Goal: Transaction & Acquisition: Purchase product/service

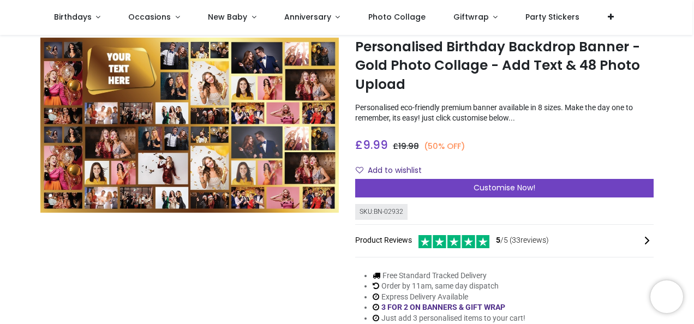
scroll to position [55, 0]
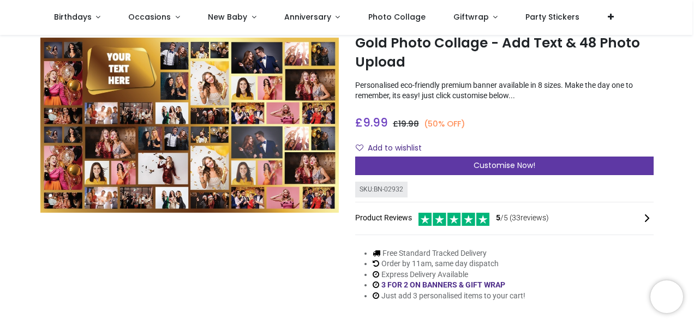
click at [507, 167] on span "Customise Now!" at bounding box center [504, 165] width 62 height 11
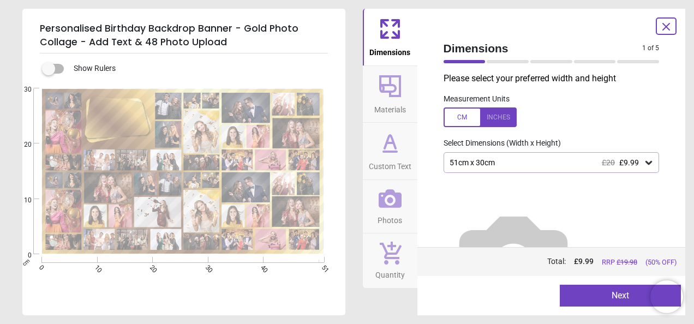
click at [643, 164] on icon at bounding box center [648, 162] width 11 height 11
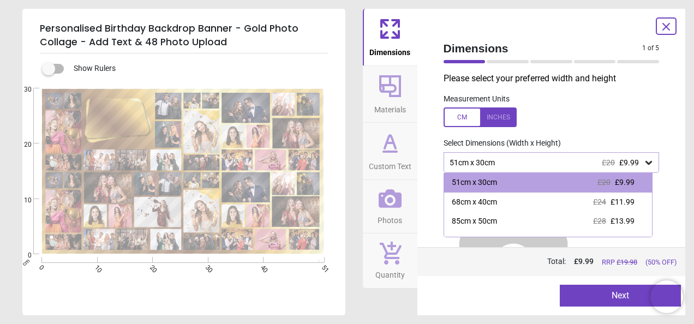
click at [598, 120] on label at bounding box center [551, 117] width 216 height 20
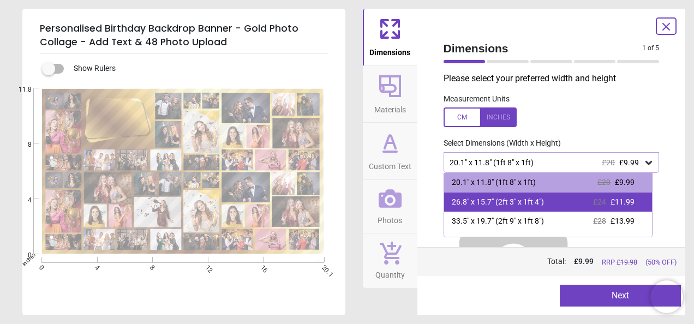
click at [555, 204] on div "26.8" x 15.7" (2ft 3" x 1ft 4") £24 £11.99" at bounding box center [548, 202] width 208 height 20
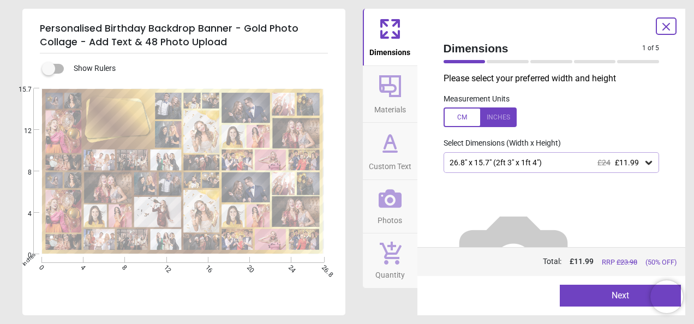
click at [463, 119] on div at bounding box center [479, 117] width 73 height 20
click at [622, 162] on span "£11.99" at bounding box center [626, 162] width 24 height 9
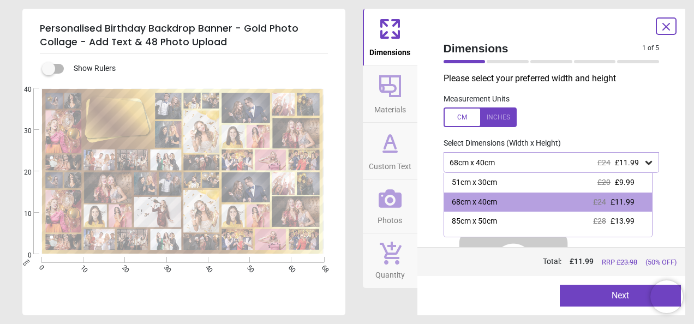
click at [527, 227] on div "85cm x 50cm £28 £13.99" at bounding box center [548, 222] width 208 height 20
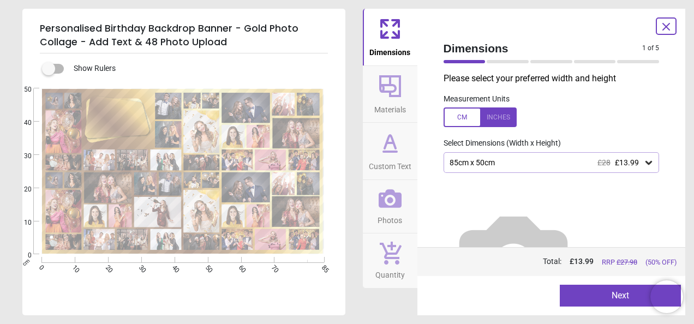
click at [622, 293] on button "Next" at bounding box center [619, 296] width 121 height 22
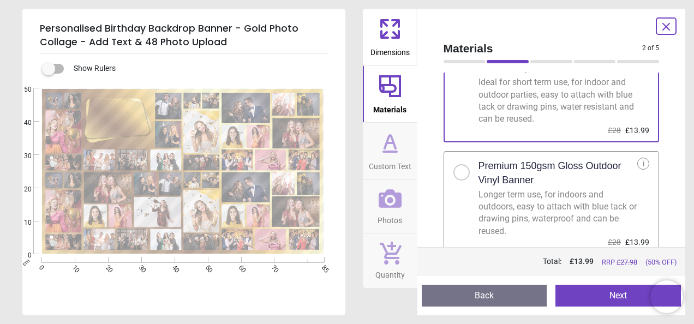
scroll to position [61, 0]
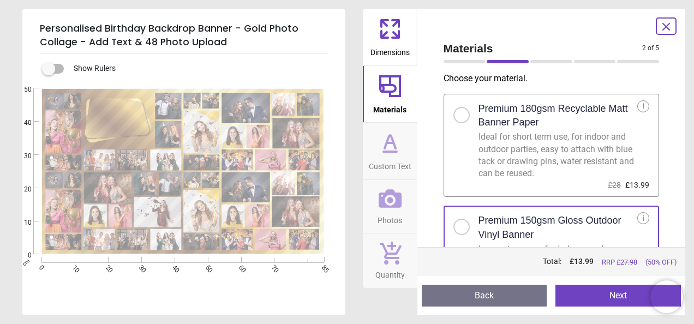
click at [463, 112] on div at bounding box center [461, 115] width 16 height 16
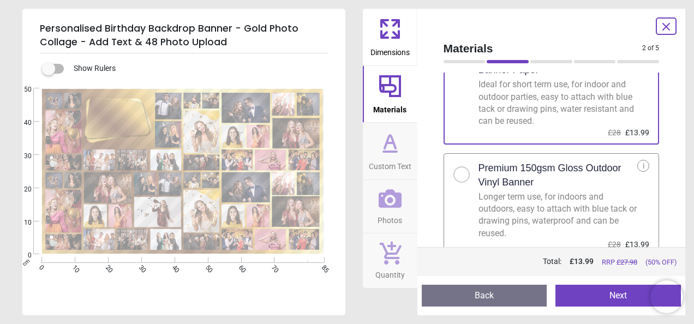
scroll to position [61, 0]
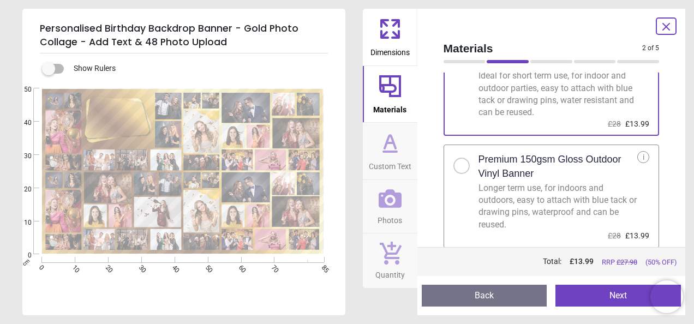
click at [600, 293] on button "Next" at bounding box center [617, 296] width 125 height 22
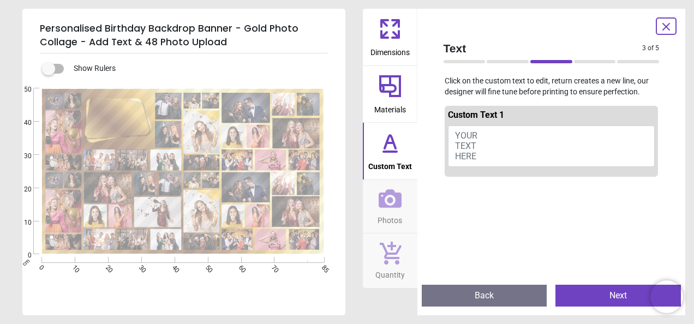
click at [498, 136] on button "YOUR TEXT HERE" at bounding box center [551, 145] width 207 height 41
click at [466, 135] on span "YOUR TEXT HERE" at bounding box center [466, 145] width 22 height 31
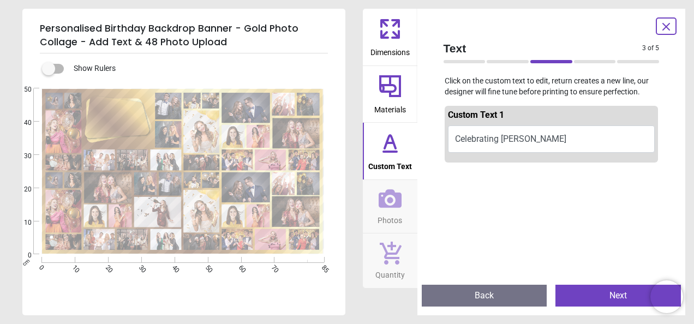
scroll to position [0, 0]
click at [525, 138] on button "Celebrating [PERSON_NAME]" at bounding box center [551, 138] width 207 height 27
click at [493, 140] on button "Celebrating [PERSON_NAME]" at bounding box center [551, 138] width 207 height 27
click at [517, 136] on button "Celebrating [PERSON_NAME]" at bounding box center [551, 138] width 207 height 27
click at [381, 149] on icon at bounding box center [390, 143] width 26 height 26
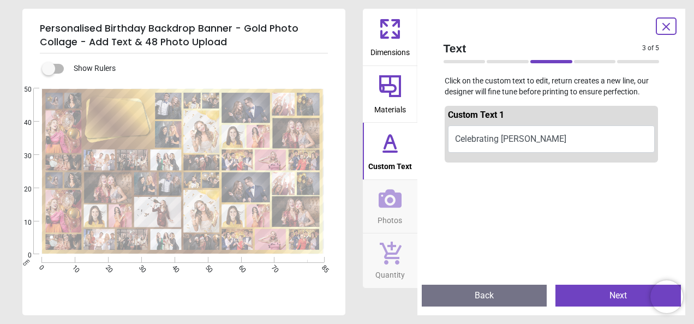
click at [130, 107] on div "**********" at bounding box center [116, 118] width 51 height 34
click at [554, 138] on button "Celebrating [PERSON_NAME]" at bounding box center [551, 138] width 207 height 27
type textarea "*"
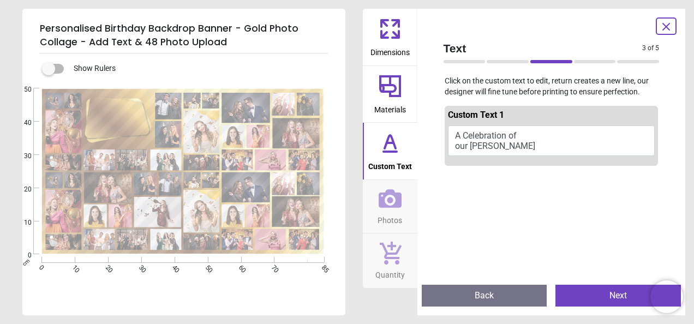
click at [105, 122] on textarea "**********" at bounding box center [116, 118] width 51 height 16
type textarea "**********"
click at [599, 295] on button "Next" at bounding box center [617, 296] width 125 height 22
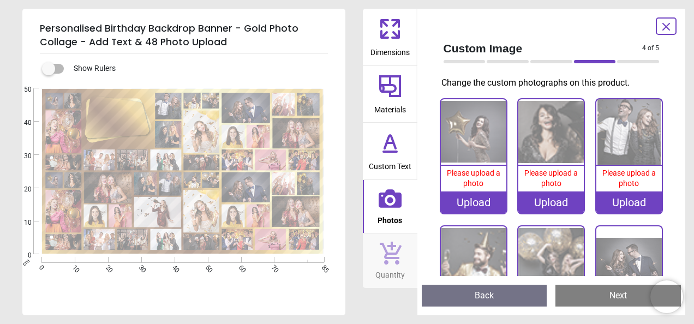
click at [399, 152] on icon at bounding box center [390, 143] width 26 height 26
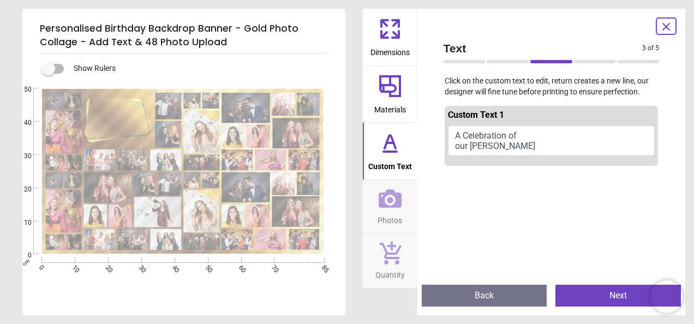
click at [389, 88] on icon at bounding box center [390, 86] width 26 height 26
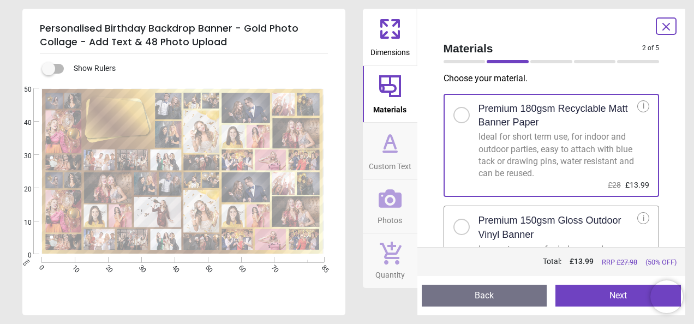
click at [395, 156] on span "Custom Text" at bounding box center [390, 164] width 43 height 16
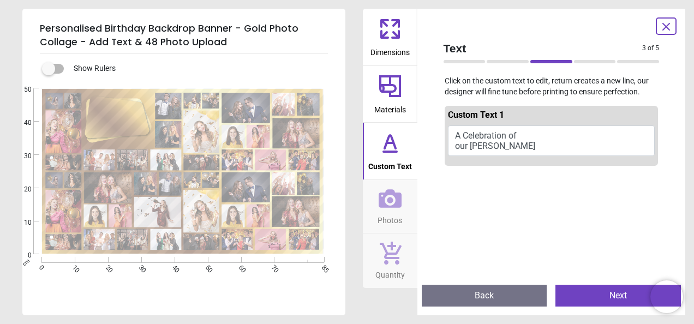
click at [504, 118] on span "Custom Text 1" at bounding box center [476, 115] width 56 height 10
click at [607, 290] on button "Next" at bounding box center [617, 296] width 125 height 22
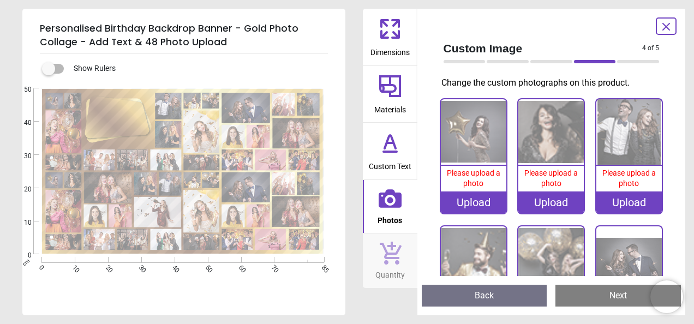
click at [487, 198] on div "Upload" at bounding box center [473, 202] width 65 height 22
